Goal: Information Seeking & Learning: Learn about a topic

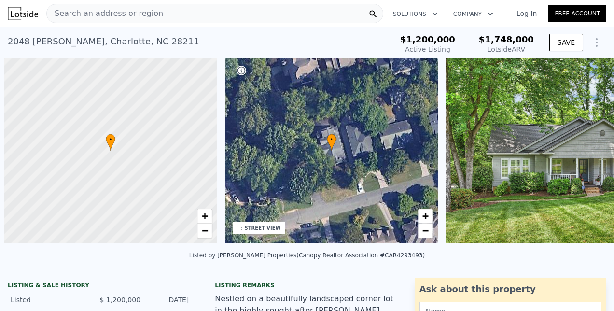
scroll to position [0, 4]
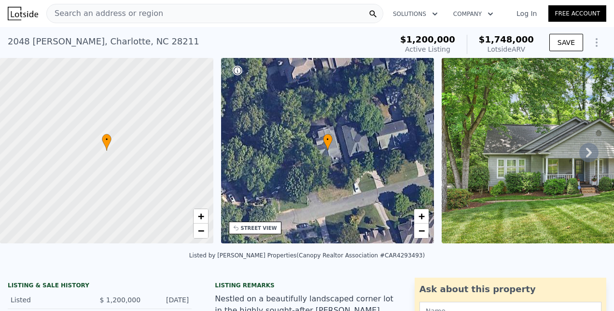
click at [276, 7] on div "Search an address or region" at bounding box center [214, 13] width 337 height 19
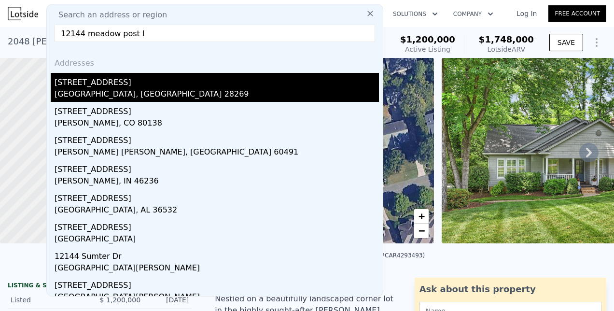
type input "12144 meadow post l"
click at [109, 83] on div "[STREET_ADDRESS]" at bounding box center [217, 80] width 324 height 15
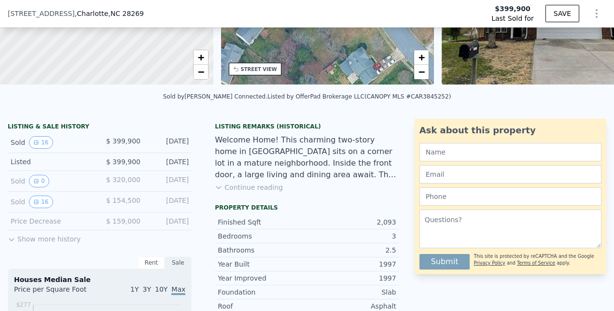
scroll to position [165, 0]
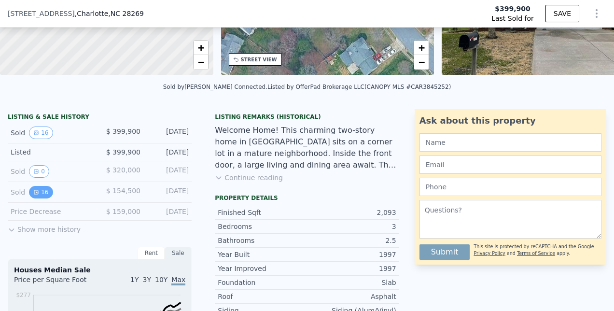
click at [36, 198] on button "16" at bounding box center [41, 192] width 24 height 13
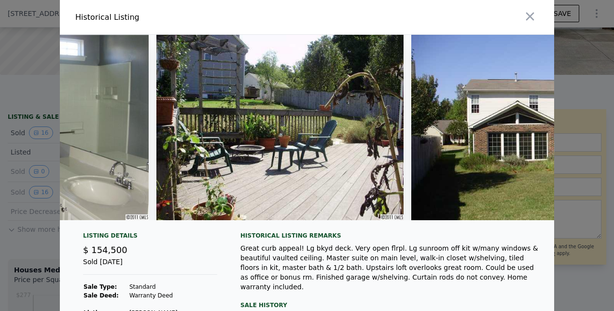
scroll to position [0, 3600]
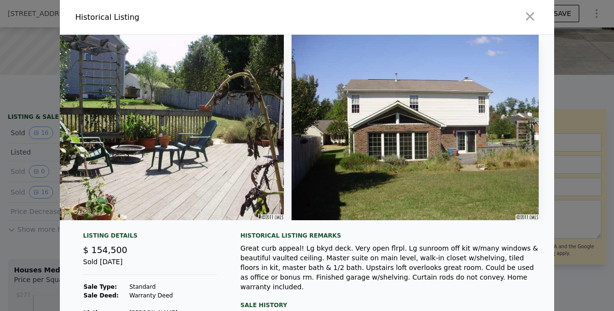
click at [535, 15] on button "button" at bounding box center [529, 16] width 17 height 17
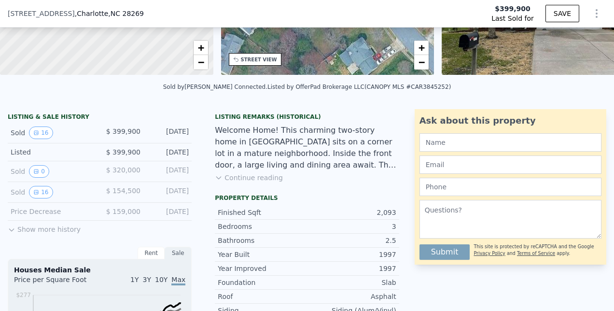
scroll to position [0, 0]
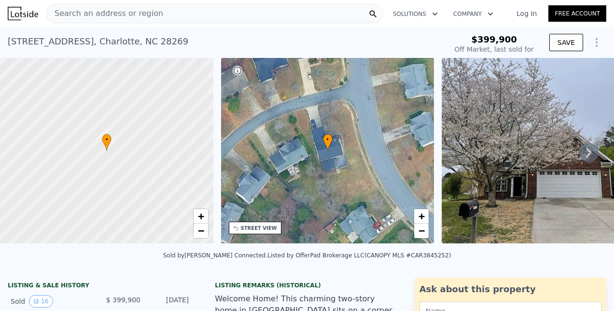
click at [81, 20] on div "Search an address or region" at bounding box center [105, 13] width 116 height 18
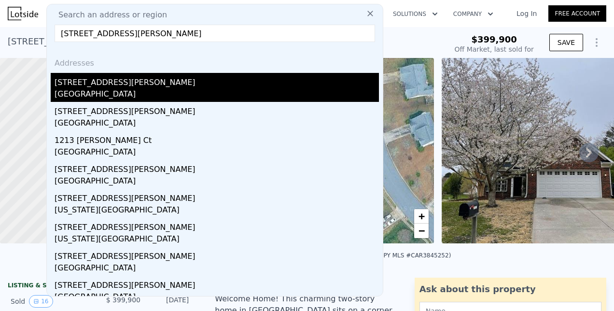
type input "[STREET_ADDRESS][PERSON_NAME]"
click at [103, 80] on div "[STREET_ADDRESS][PERSON_NAME]" at bounding box center [217, 80] width 324 height 15
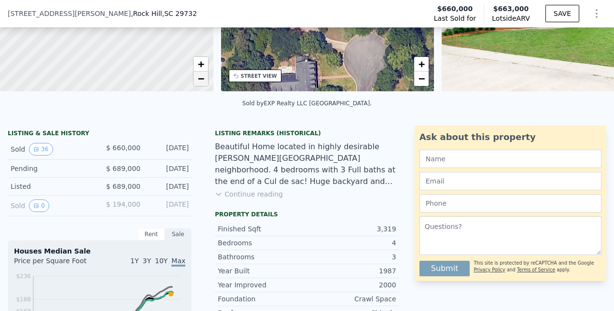
scroll to position [150, 0]
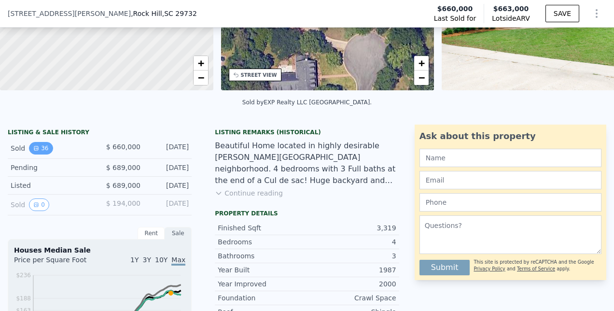
click at [44, 154] on button "36" at bounding box center [41, 148] width 24 height 13
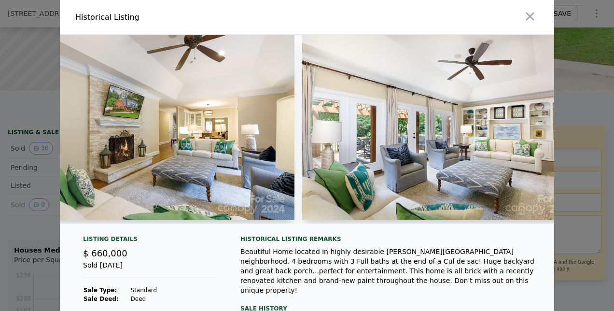
scroll to position [0, 1303]
click at [529, 10] on icon "button" at bounding box center [530, 17] width 14 height 14
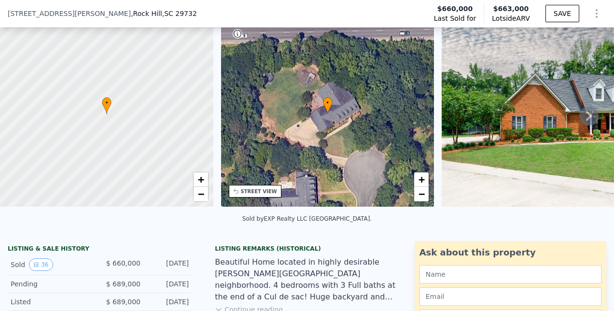
scroll to position [0, 0]
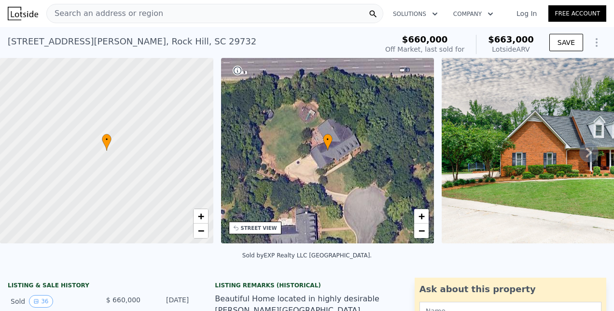
click at [107, 22] on div "Search an address or region" at bounding box center [105, 13] width 116 height 18
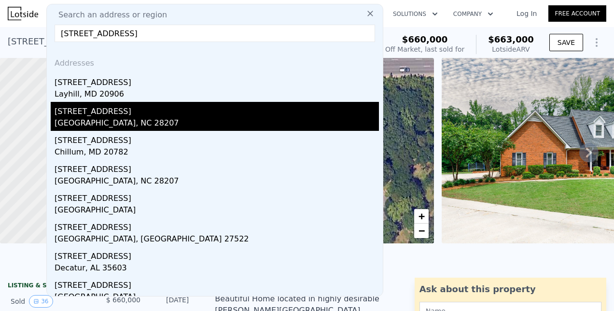
type input "[STREET_ADDRESS]"
click at [127, 117] on div "[GEOGRAPHIC_DATA], NC 28207" at bounding box center [217, 124] width 324 height 14
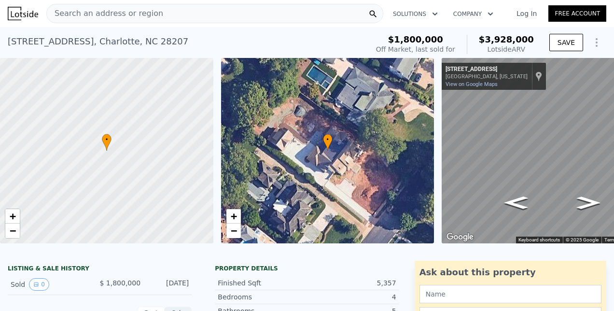
click at [2, 44] on div "[STREET_ADDRESS] Sold [DATE] for $1.800m (~ARV $3.928m ) $1,800,000 Off Market,…" at bounding box center [307, 42] width 614 height 31
click at [110, 15] on span "Search an address or region" at bounding box center [105, 14] width 116 height 12
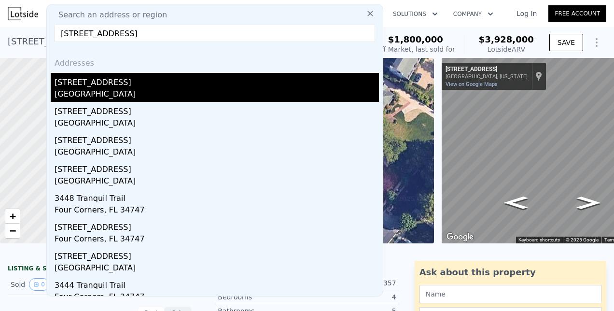
type input "[STREET_ADDRESS]"
click at [98, 91] on div "[GEOGRAPHIC_DATA]" at bounding box center [217, 95] width 324 height 14
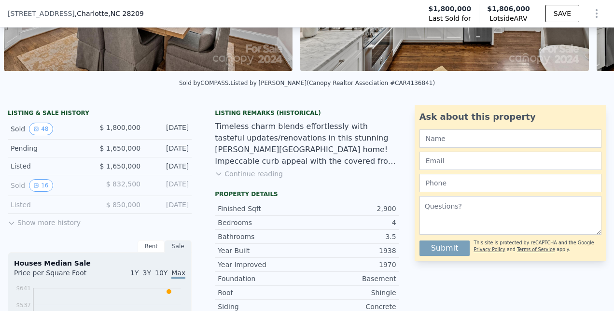
scroll to position [169, 0]
click at [43, 192] on button "16" at bounding box center [41, 185] width 24 height 13
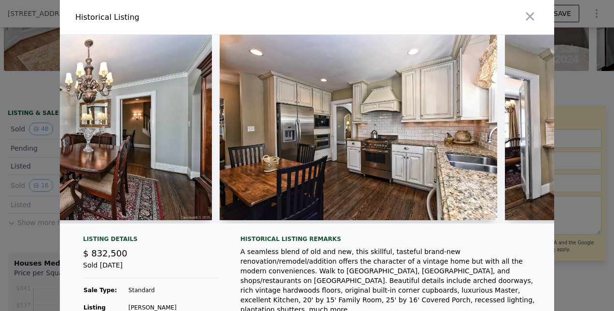
scroll to position [0, 992]
click at [602, 132] on div at bounding box center [307, 155] width 614 height 311
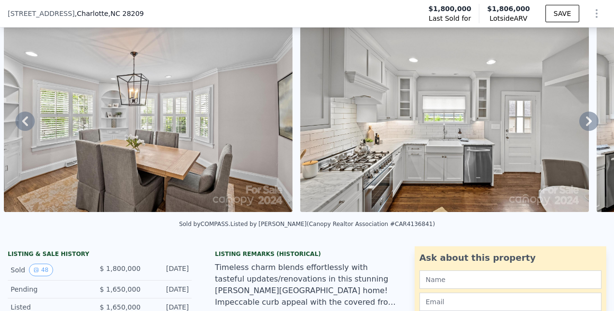
scroll to position [175, 0]
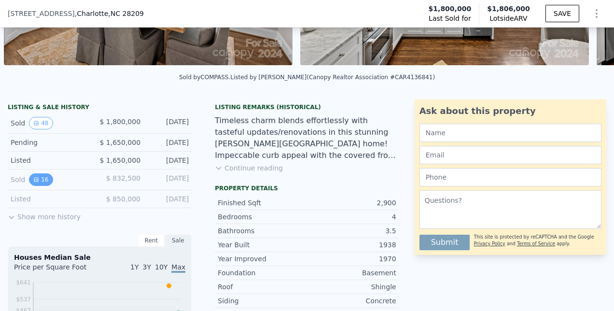
click at [44, 185] on button "16" at bounding box center [41, 179] width 24 height 13
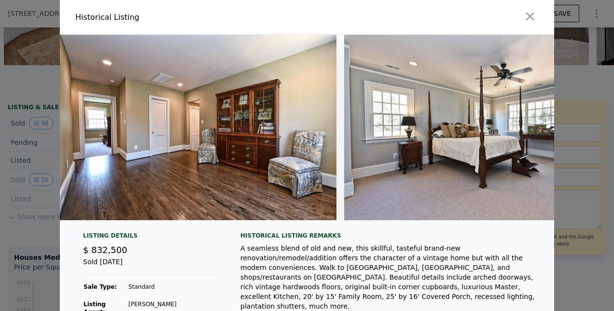
scroll to position [0, 2285]
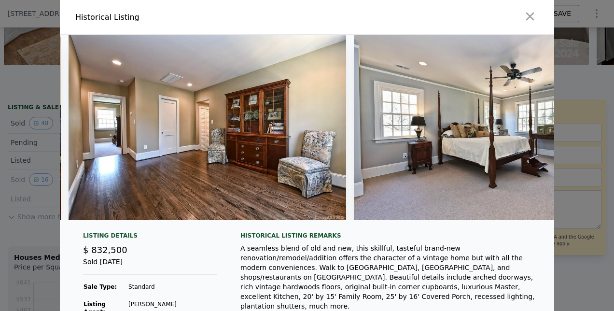
click at [584, 131] on div at bounding box center [307, 155] width 614 height 311
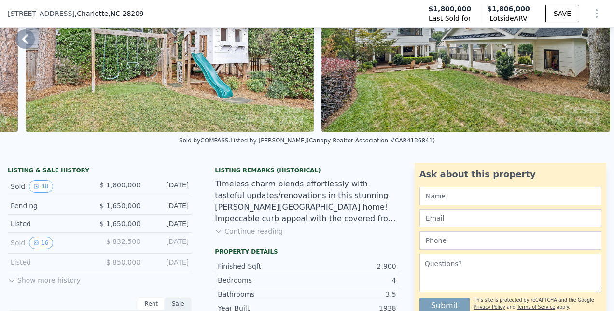
scroll to position [110, 0]
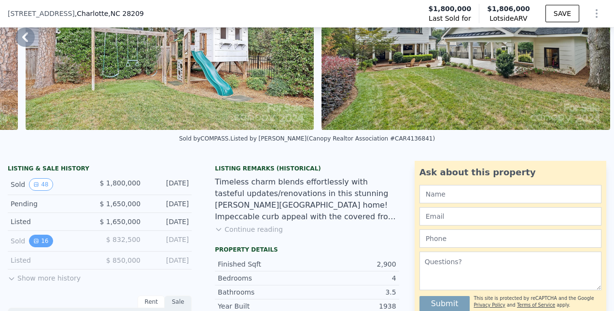
click at [41, 247] on button "16" at bounding box center [41, 241] width 24 height 13
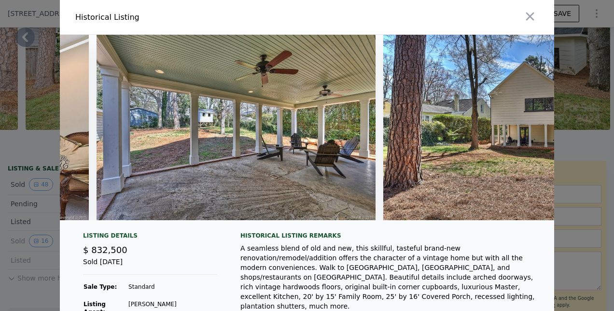
scroll to position [0, 3971]
click at [596, 124] on div at bounding box center [307, 155] width 614 height 311
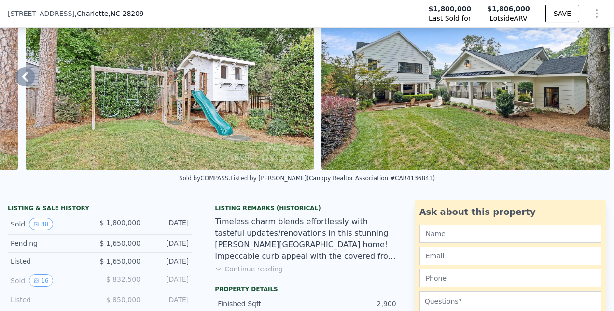
scroll to position [0, 0]
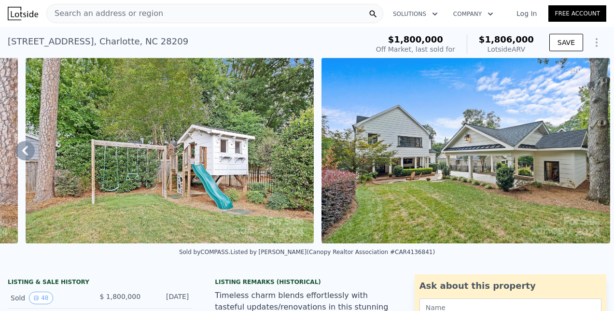
click at [178, 18] on div "Search an address or region" at bounding box center [214, 13] width 337 height 19
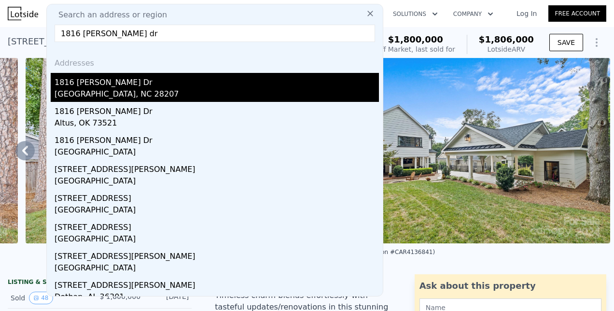
type input "1816 [PERSON_NAME] dr"
click at [91, 76] on div "1816 [PERSON_NAME] Dr" at bounding box center [217, 80] width 324 height 15
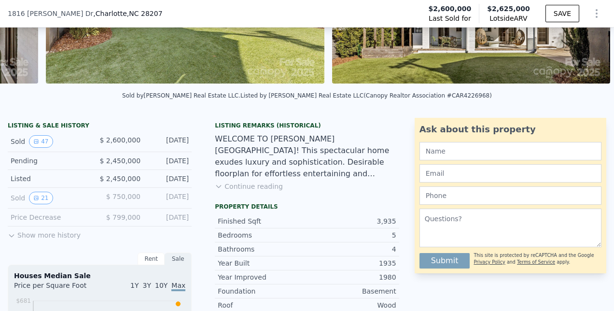
scroll to position [179, 0]
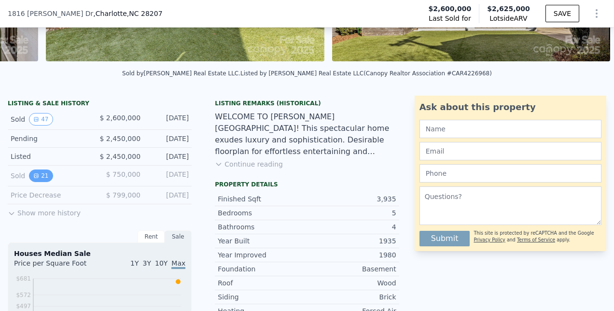
click at [35, 179] on icon "View historical data" at bounding box center [36, 176] width 6 height 6
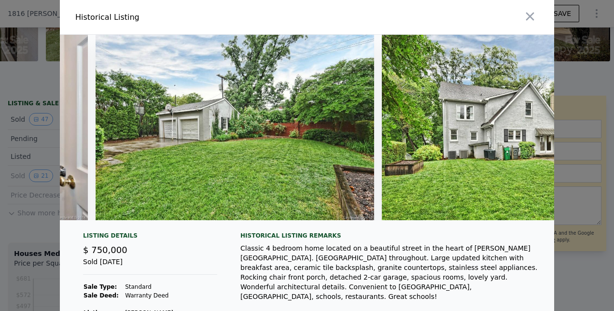
scroll to position [0, 5537]
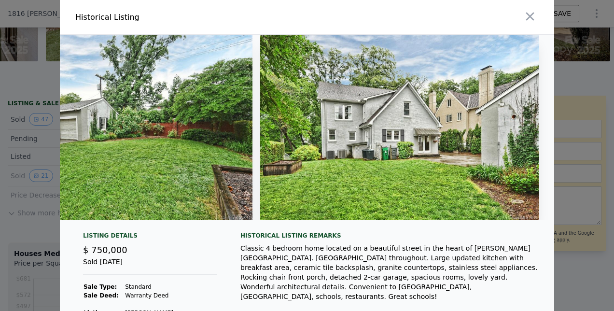
click at [592, 78] on div at bounding box center [307, 155] width 614 height 311
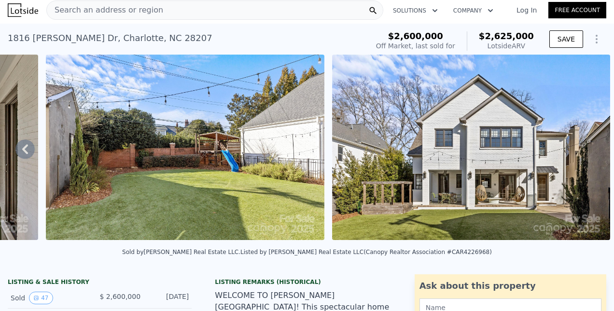
scroll to position [0, 0]
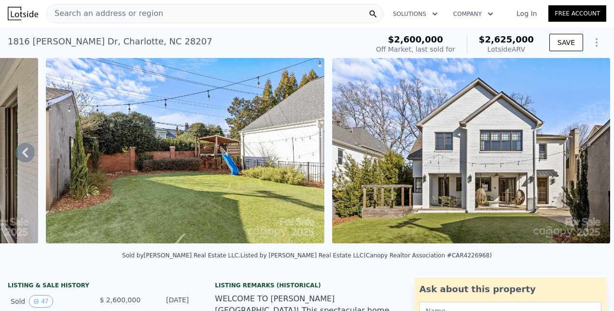
click at [85, 14] on span "Search an address or region" at bounding box center [105, 14] width 116 height 12
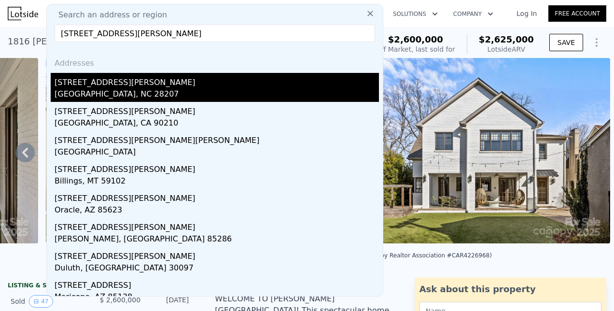
type input "[STREET_ADDRESS][PERSON_NAME]"
click at [105, 89] on div "[GEOGRAPHIC_DATA], NC 28207" at bounding box center [217, 95] width 324 height 14
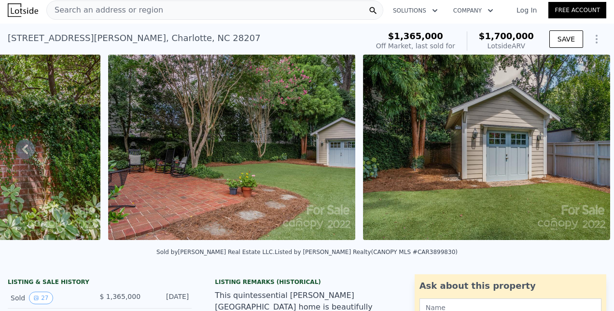
scroll to position [2, 0]
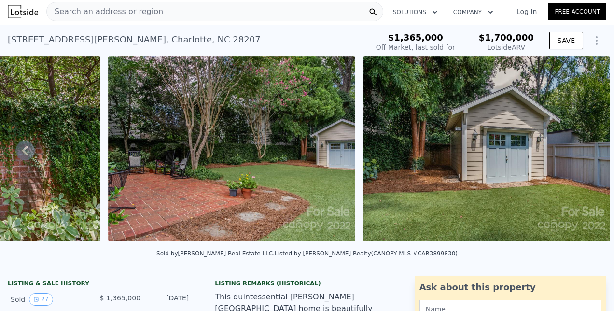
click at [76, 11] on span "Search an address or region" at bounding box center [105, 12] width 116 height 12
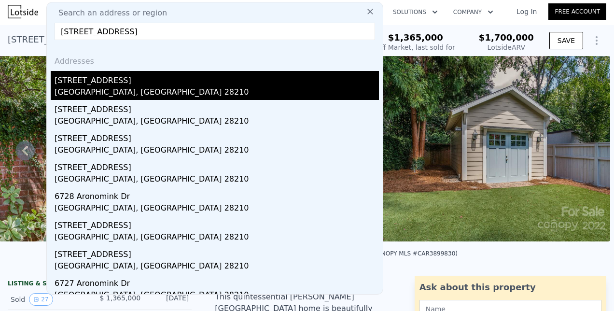
type input "[STREET_ADDRESS]"
click at [120, 86] on div "[GEOGRAPHIC_DATA], [GEOGRAPHIC_DATA] 28210" at bounding box center [217, 93] width 324 height 14
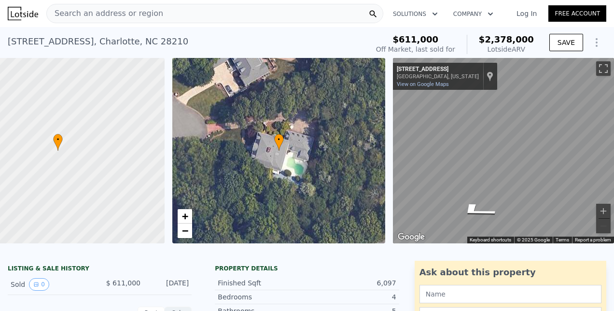
click at [98, 13] on span "Search an address or region" at bounding box center [105, 14] width 116 height 12
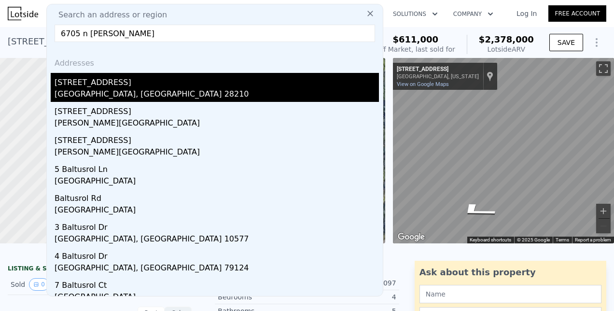
type input "6705 n [PERSON_NAME]"
click at [83, 97] on div "[GEOGRAPHIC_DATA], [GEOGRAPHIC_DATA] 28210" at bounding box center [217, 95] width 324 height 14
